Goal: Navigation & Orientation: Find specific page/section

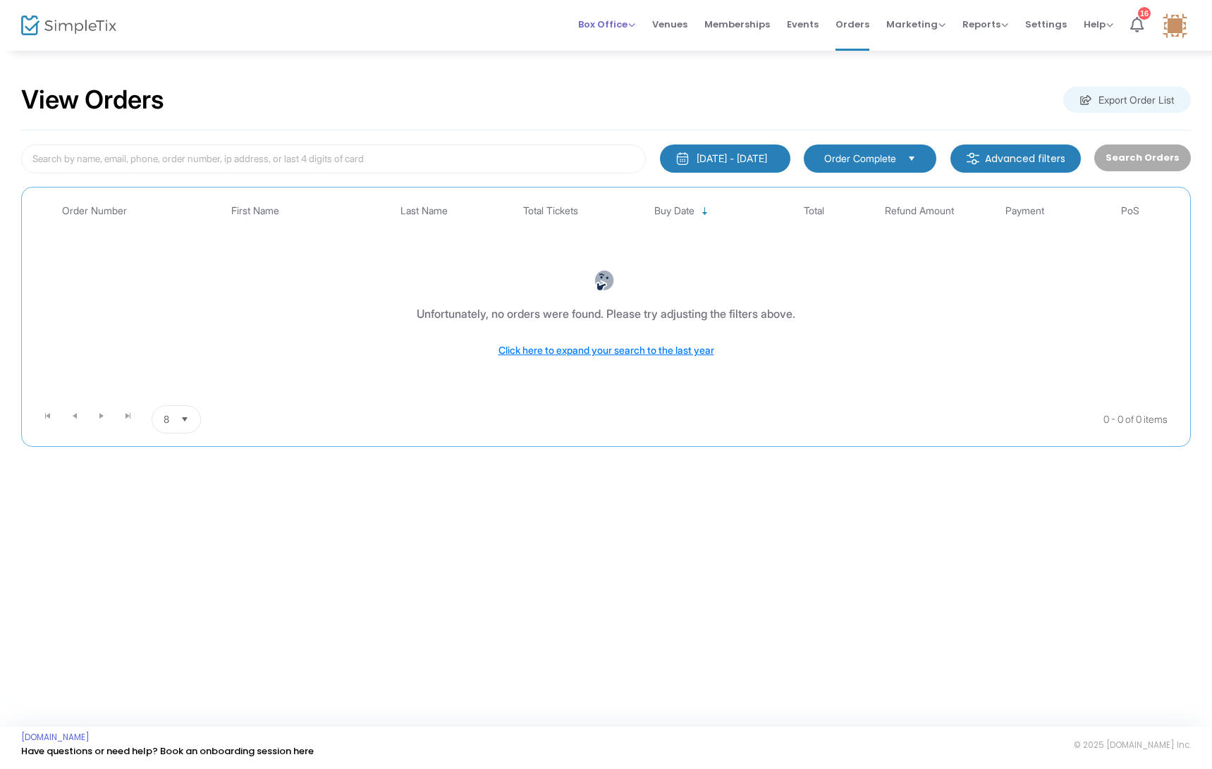
click at [622, 23] on span "Box Office" at bounding box center [606, 24] width 57 height 13
click at [90, 29] on img at bounding box center [68, 26] width 95 height 20
